Goal: Information Seeking & Learning: Check status

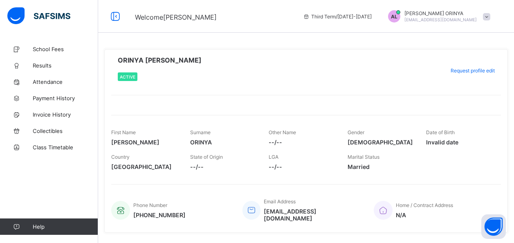
scroll to position [16, 0]
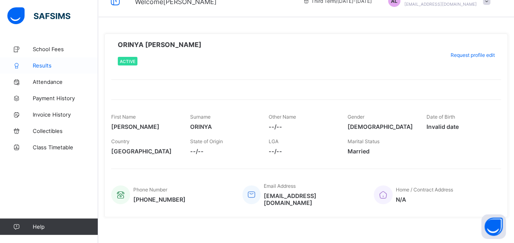
click at [42, 65] on span "Results" at bounding box center [65, 65] width 65 height 7
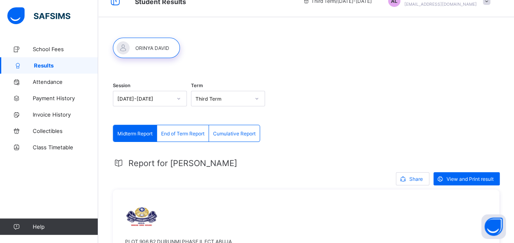
click at [195, 132] on span "End of Term Report" at bounding box center [182, 133] width 43 height 6
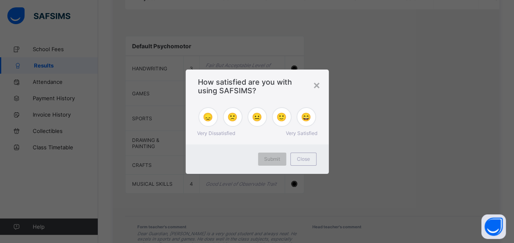
scroll to position [629, 0]
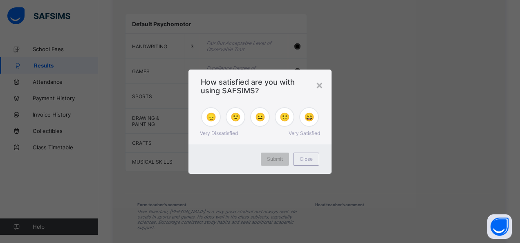
drag, startPoint x: 517, startPoint y: 138, endPoint x: 521, endPoint y: 194, distance: 55.7
click at [321, 86] on div "×" at bounding box center [319, 85] width 8 height 14
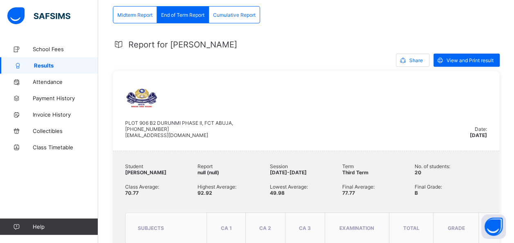
scroll to position [135, 0]
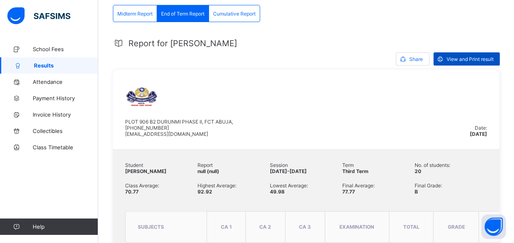
click at [477, 58] on span "View and Print result" at bounding box center [469, 59] width 47 height 6
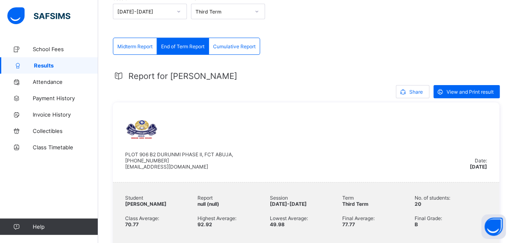
scroll to position [111, 0]
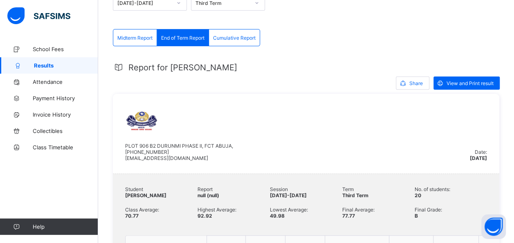
click at [232, 38] on span "Cumulative Report" at bounding box center [234, 38] width 42 height 6
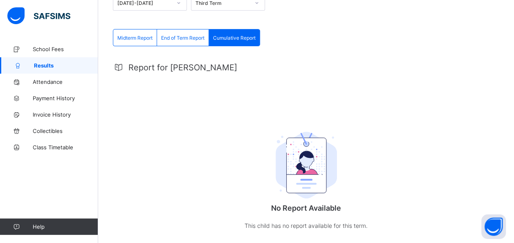
click at [228, 33] on div "Cumulative Report" at bounding box center [234, 37] width 51 height 16
click at [177, 38] on span "End of Term Report" at bounding box center [182, 38] width 43 height 6
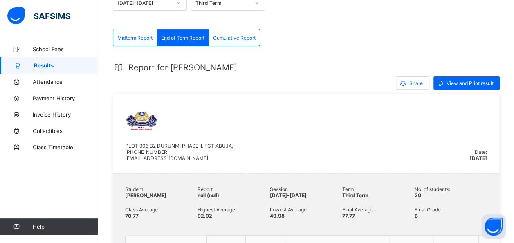
click at [218, 36] on span "Cumulative Report" at bounding box center [234, 38] width 42 height 6
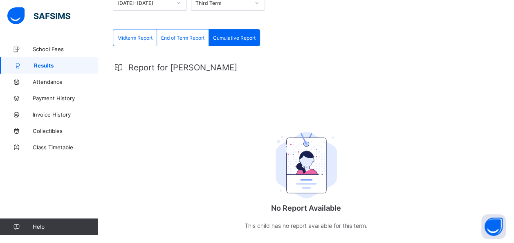
click at [189, 35] on span "End of Term Report" at bounding box center [182, 38] width 43 height 6
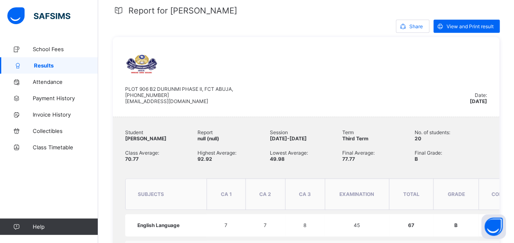
scroll to position [208, 0]
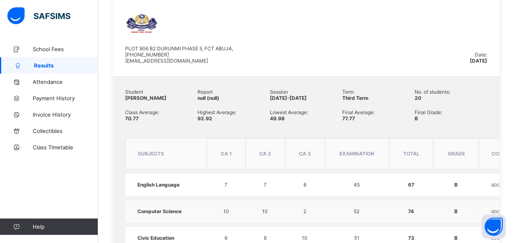
drag, startPoint x: 501, startPoint y: 110, endPoint x: 501, endPoint y: 123, distance: 13.5
drag, startPoint x: 501, startPoint y: 123, endPoint x: 444, endPoint y: 30, distance: 108.9
click at [444, 30] on div "PLOT 906 B2 DURUNMI PHASE II, FCT ABUJA, [PHONE_NUMBER] [EMAIL_ADDRESS][DOMAIN_…" at bounding box center [297, 36] width 344 height 55
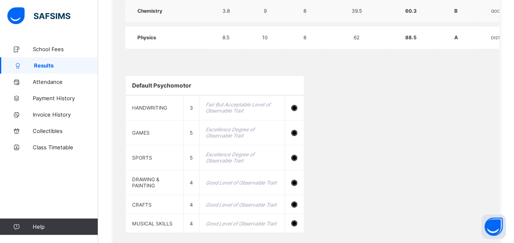
scroll to position [570, 0]
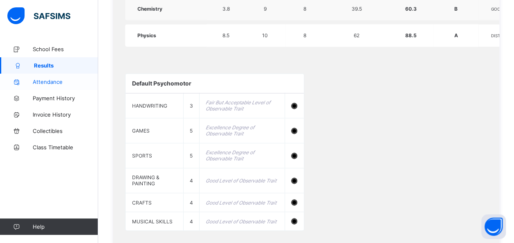
click at [67, 76] on link "Attendance" at bounding box center [49, 82] width 98 height 16
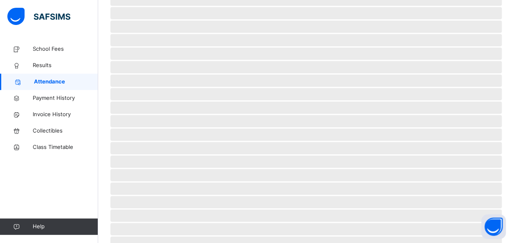
scroll to position [79, 0]
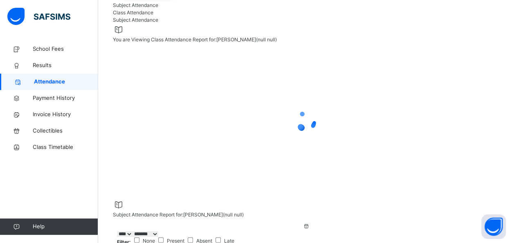
select select "****"
select select "*"
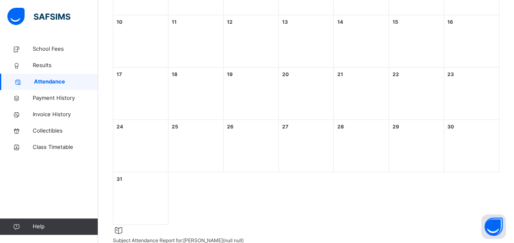
scroll to position [96, 0]
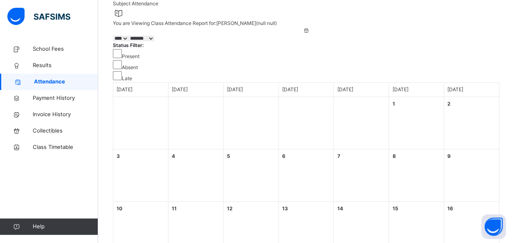
click at [154, 41] on select "***** ******* ******** ***** ***** *** **** **** ****** ********* ******* *****…" at bounding box center [141, 39] width 26 height 6
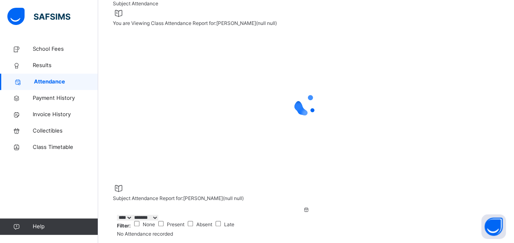
select select "****"
select select "*"
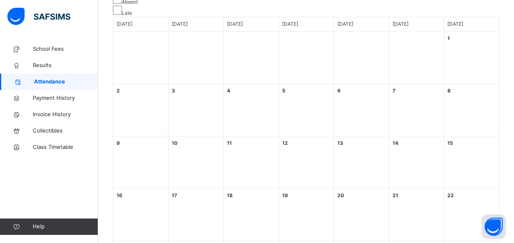
scroll to position [119, 0]
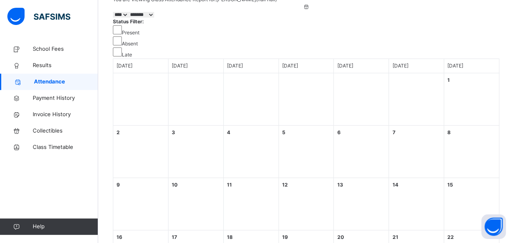
click at [236, 34] on div "Present" at bounding box center [306, 30] width 386 height 11
click at [322, 47] on div "Late" at bounding box center [306, 52] width 386 height 11
click at [154, 18] on select "***** ******* ******** ***** ***** *** **** **** ****** ********* ******* *****…" at bounding box center [141, 15] width 26 height 6
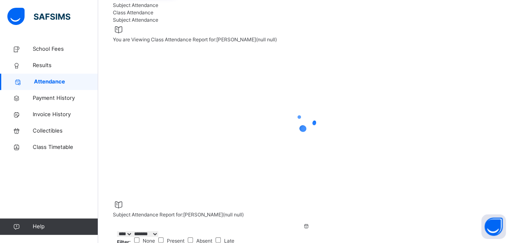
select select "****"
select select "*"
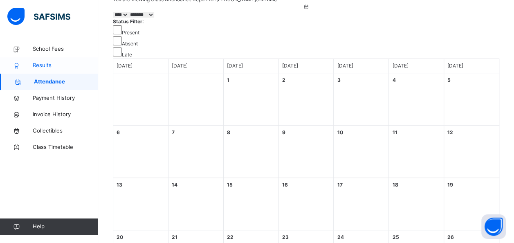
click at [40, 61] on span "Results" at bounding box center [65, 65] width 65 height 8
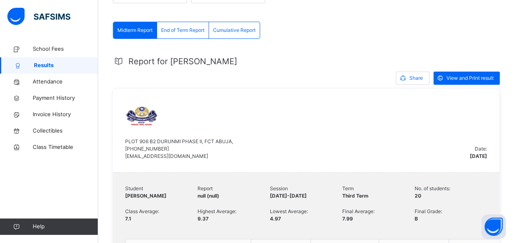
scroll to position [119, 0]
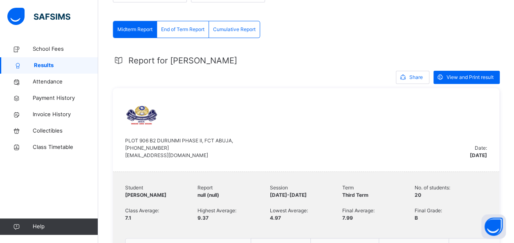
click at [197, 24] on div "End of Term Report" at bounding box center [183, 29] width 52 height 16
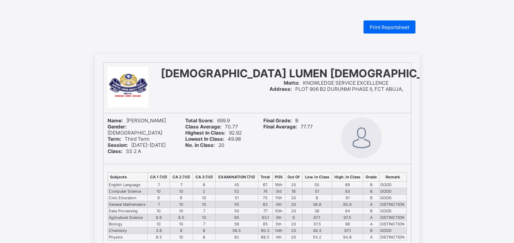
scroll to position [45, 0]
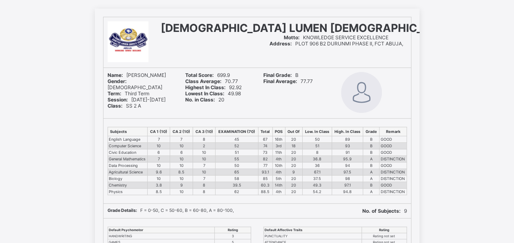
click at [448, 105] on div "SANCTUS LUMEN CHRISTI SCHOOLS Motto: KNOWLEDGE SERVICE EXCELLENCE Address: PLOT…" at bounding box center [257, 235] width 514 height 453
click at [284, 156] on td "4th" at bounding box center [278, 159] width 13 height 7
click at [282, 157] on td "4th" at bounding box center [278, 159] width 13 height 7
click at [282, 159] on td "4th" at bounding box center [278, 159] width 13 height 7
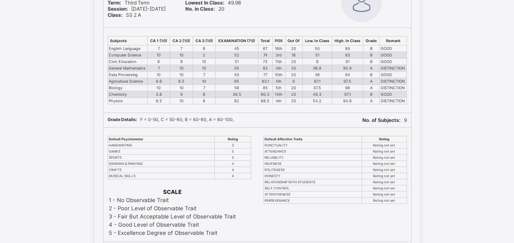
scroll to position [0, 0]
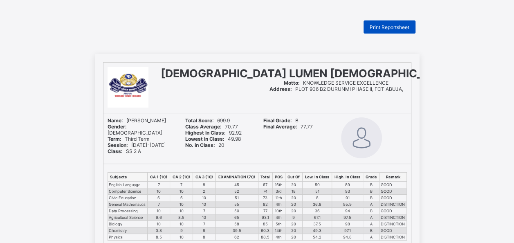
click at [391, 27] on span "Print Reportsheet" at bounding box center [389, 27] width 40 height 6
